Goal: Task Accomplishment & Management: Manage account settings

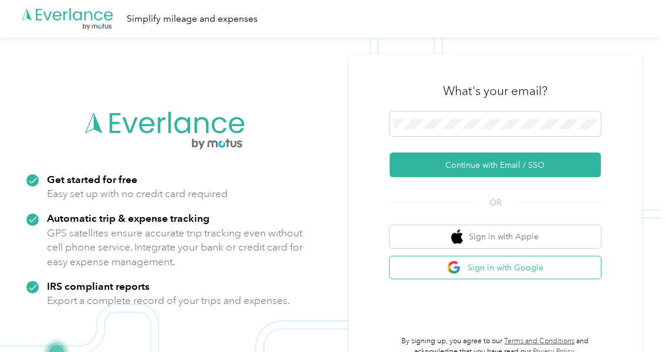
click at [476, 273] on button "Sign in with Google" at bounding box center [495, 267] width 211 height 23
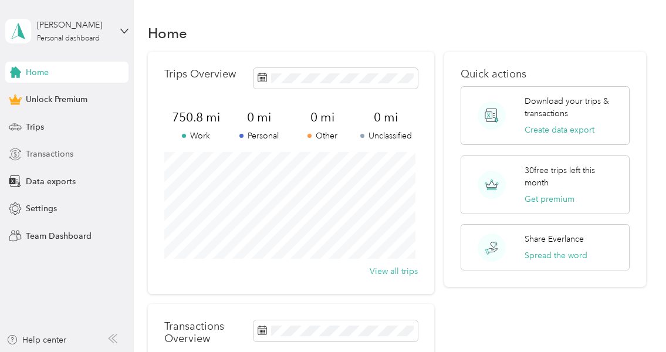
click at [52, 148] on span "Transactions" at bounding box center [50, 154] width 48 height 12
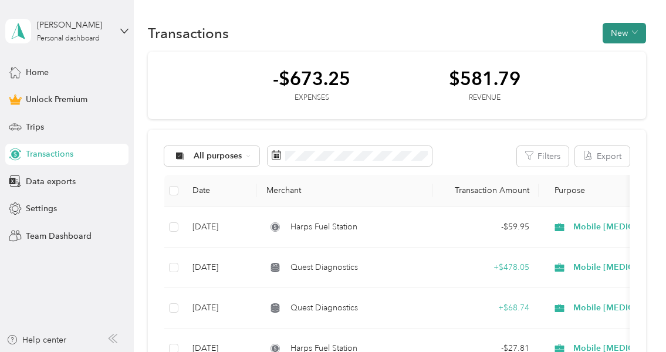
click at [612, 28] on button "New" at bounding box center [624, 33] width 43 height 21
click at [612, 73] on span "Revenue" at bounding box center [619, 76] width 32 height 12
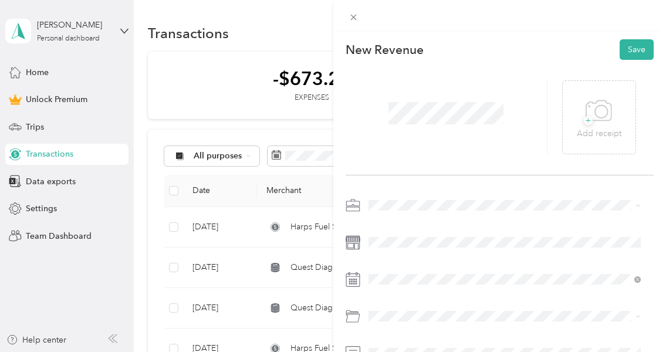
click at [399, 82] on span "Mobile [MEDICAL_DATA]" at bounding box center [419, 81] width 95 height 10
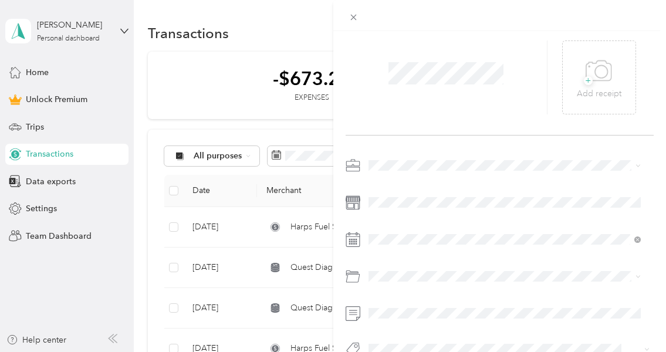
scroll to position [72, 0]
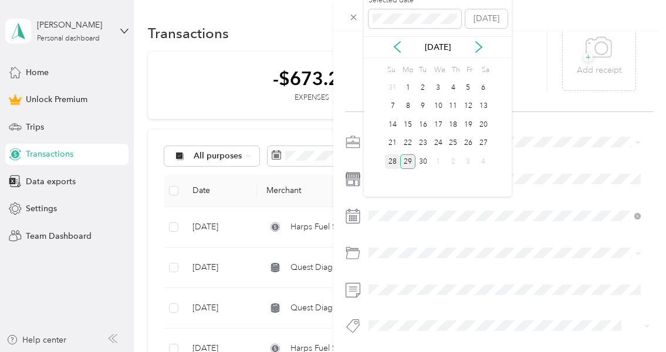
click at [396, 160] on div "28" at bounding box center [392, 161] width 15 height 15
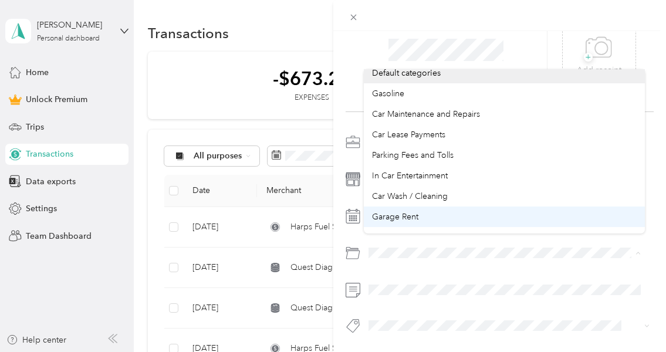
scroll to position [0, 0]
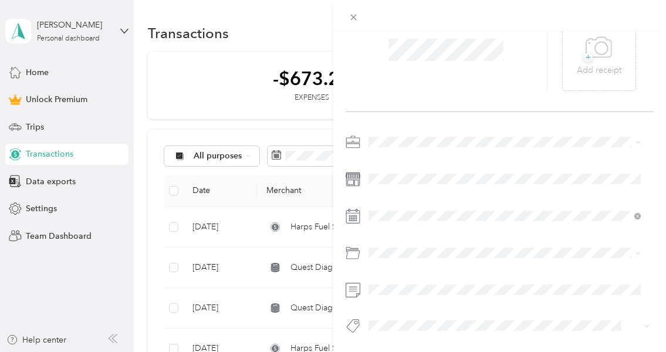
click at [439, 89] on div "Default categories" at bounding box center [504, 85] width 265 height 12
click at [400, 340] on span "Quest Diagnostics" at bounding box center [409, 337] width 59 height 11
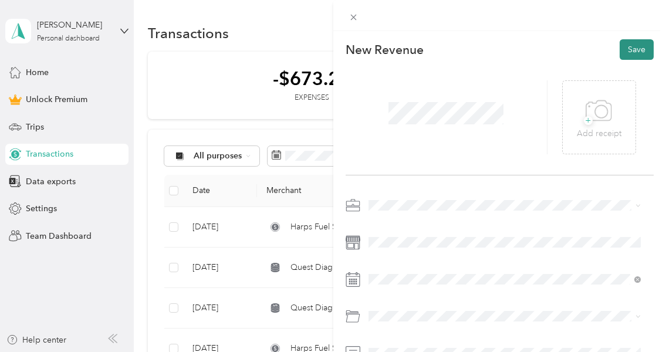
click at [631, 47] on button "Save" at bounding box center [637, 49] width 34 height 21
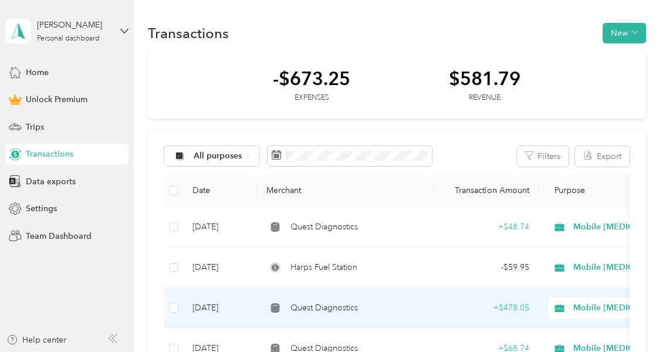
click at [341, 300] on td "Quest Diagnostics" at bounding box center [345, 308] width 176 height 40
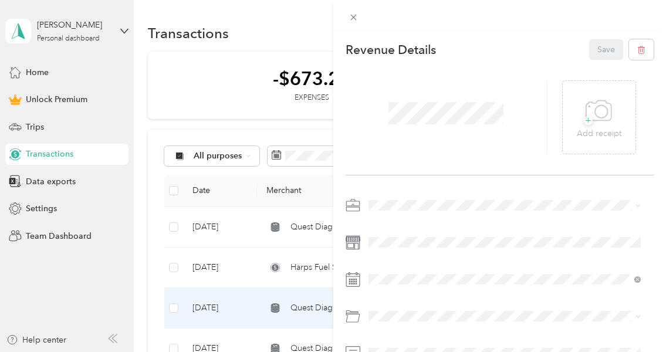
click at [250, 125] on div "This revenue cannot be edited because it is either under review, approved, or p…" at bounding box center [333, 176] width 666 height 352
